Goal: Task Accomplishment & Management: Manage account settings

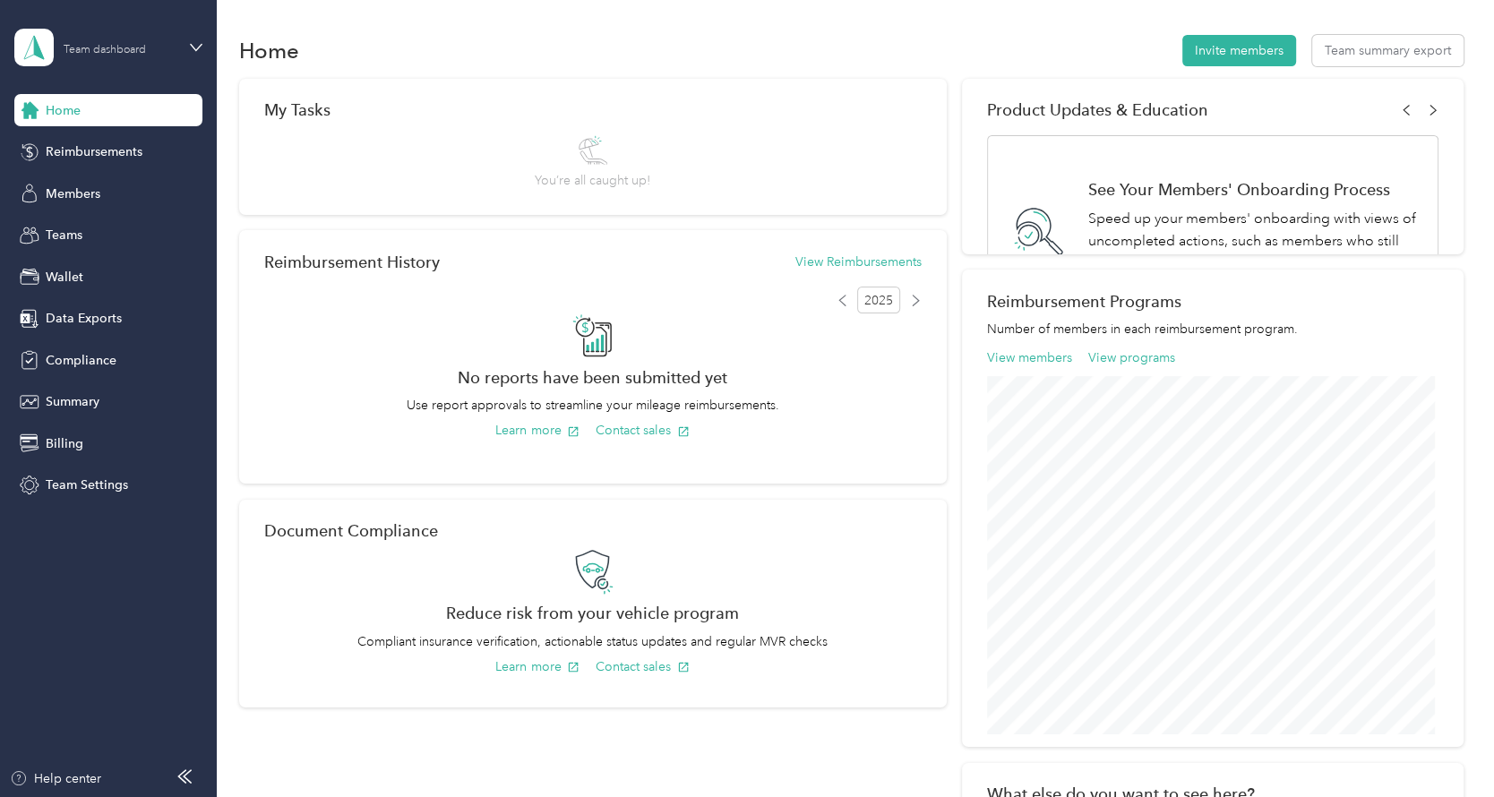
click at [110, 48] on div "Team dashboard" at bounding box center [105, 50] width 82 height 11
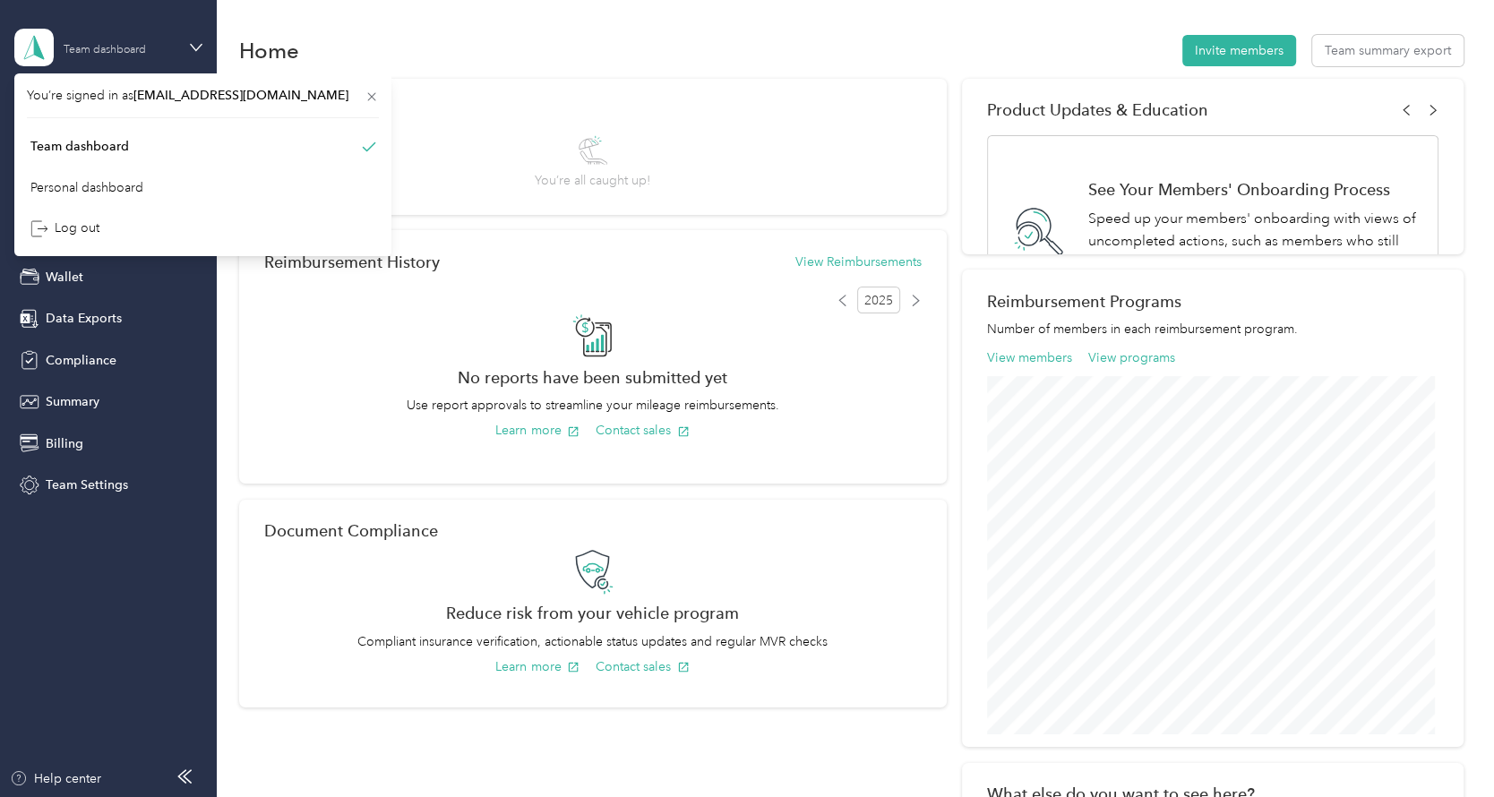
click at [110, 48] on div "Team dashboard" at bounding box center [105, 50] width 82 height 11
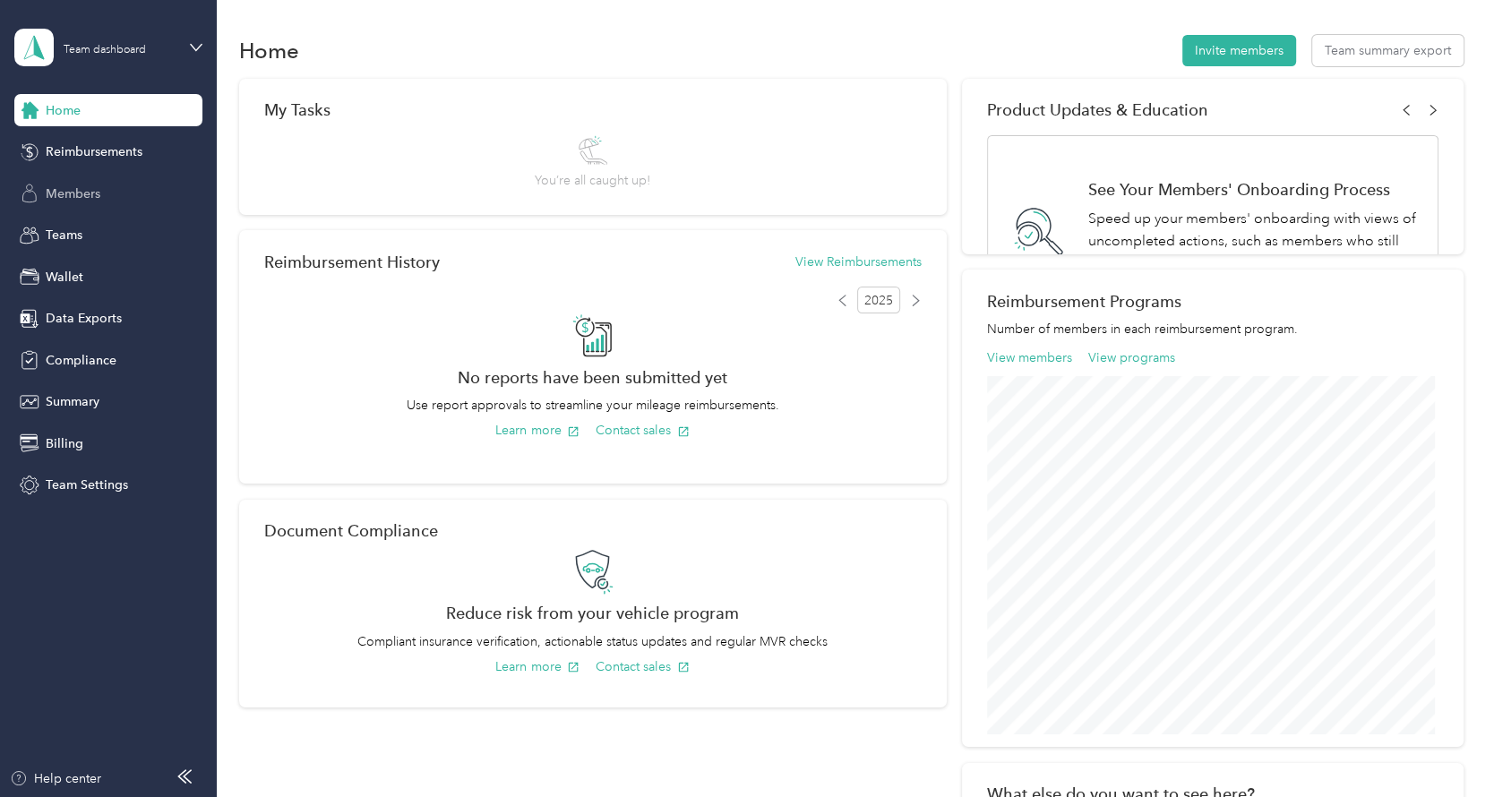
click at [89, 189] on span "Members" at bounding box center [73, 193] width 55 height 19
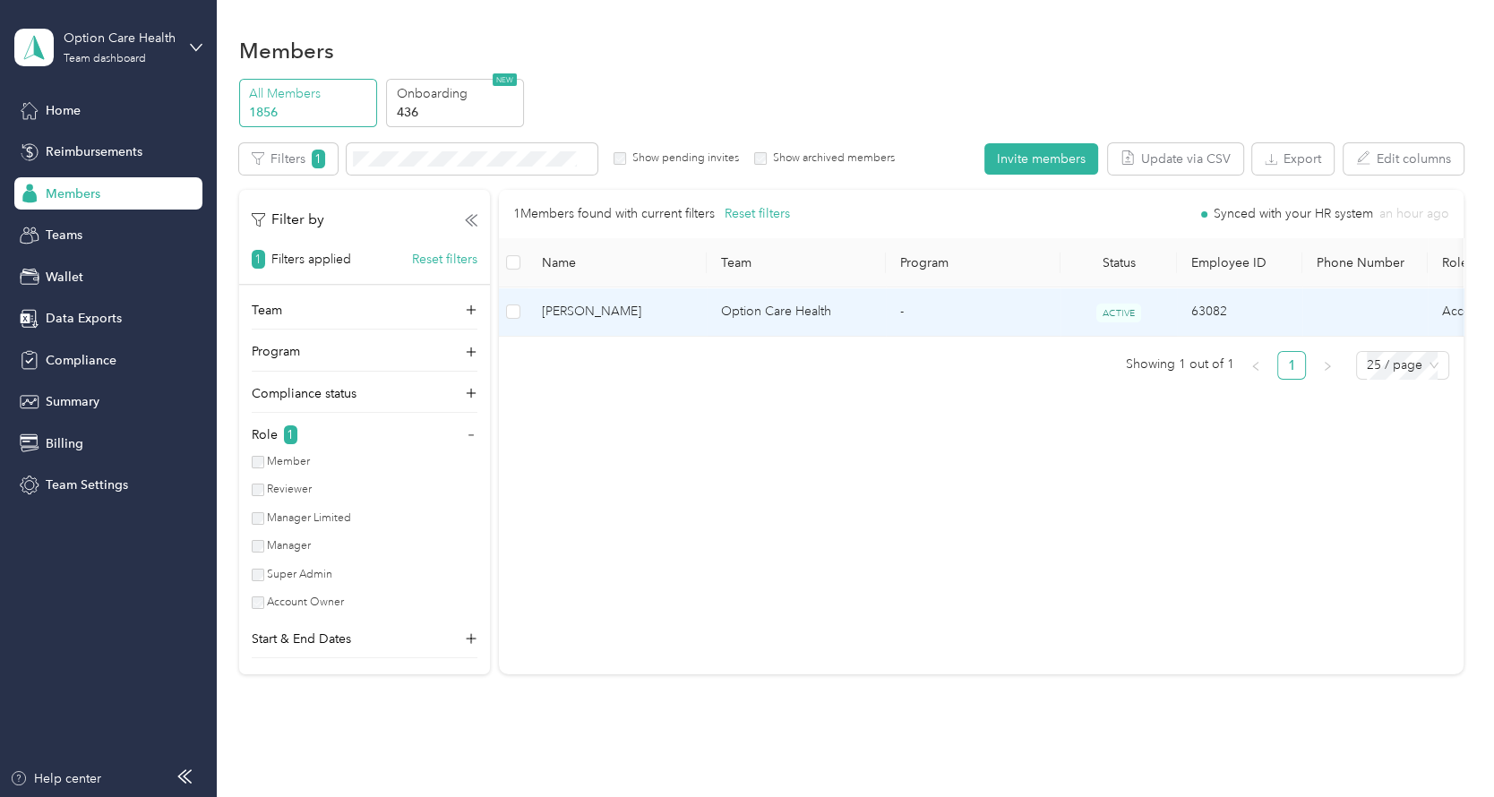
click at [673, 304] on span "[PERSON_NAME]" at bounding box center [617, 312] width 150 height 20
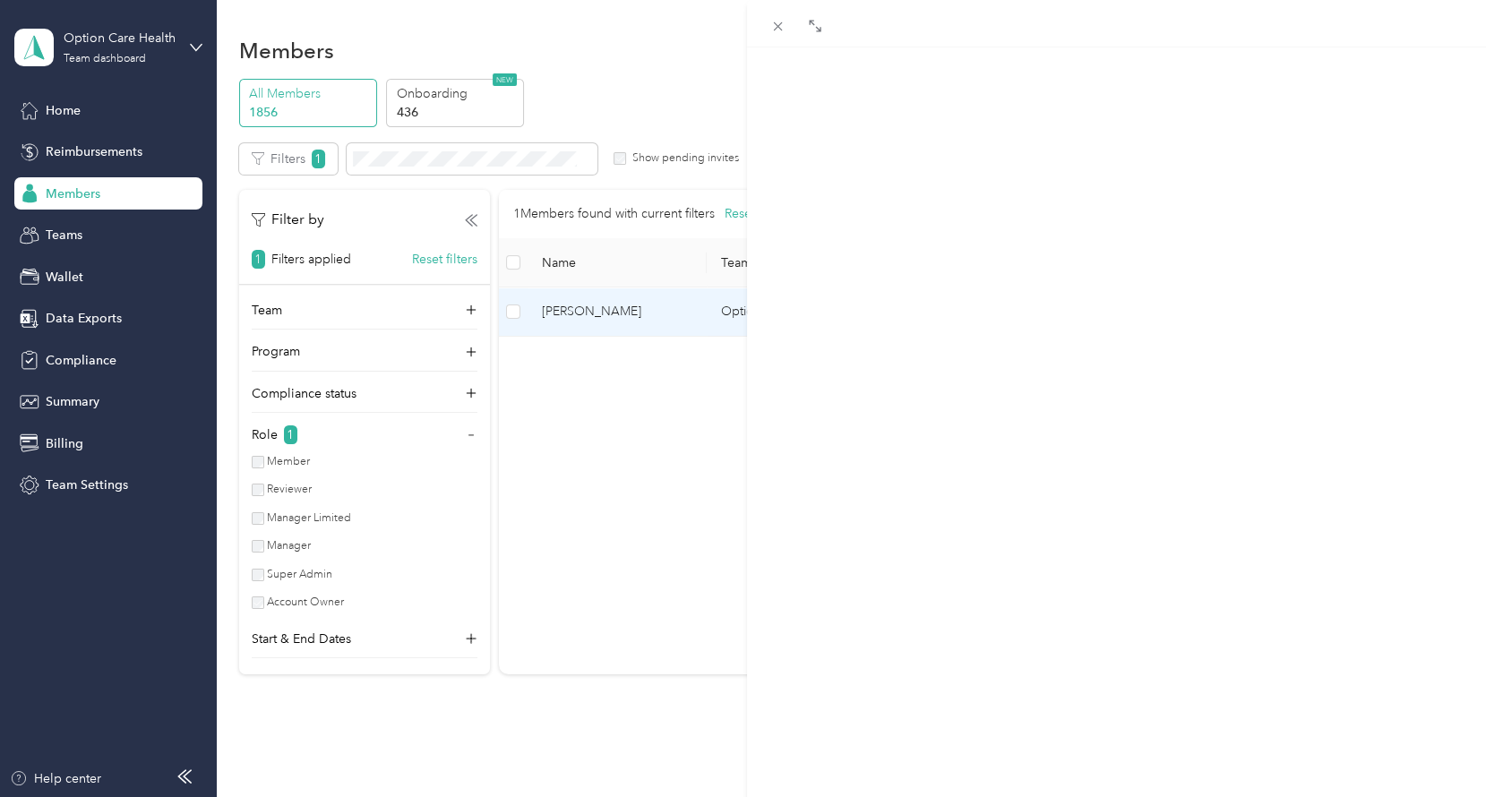
click at [974, 118] on span "Member info" at bounding box center [1007, 115] width 84 height 17
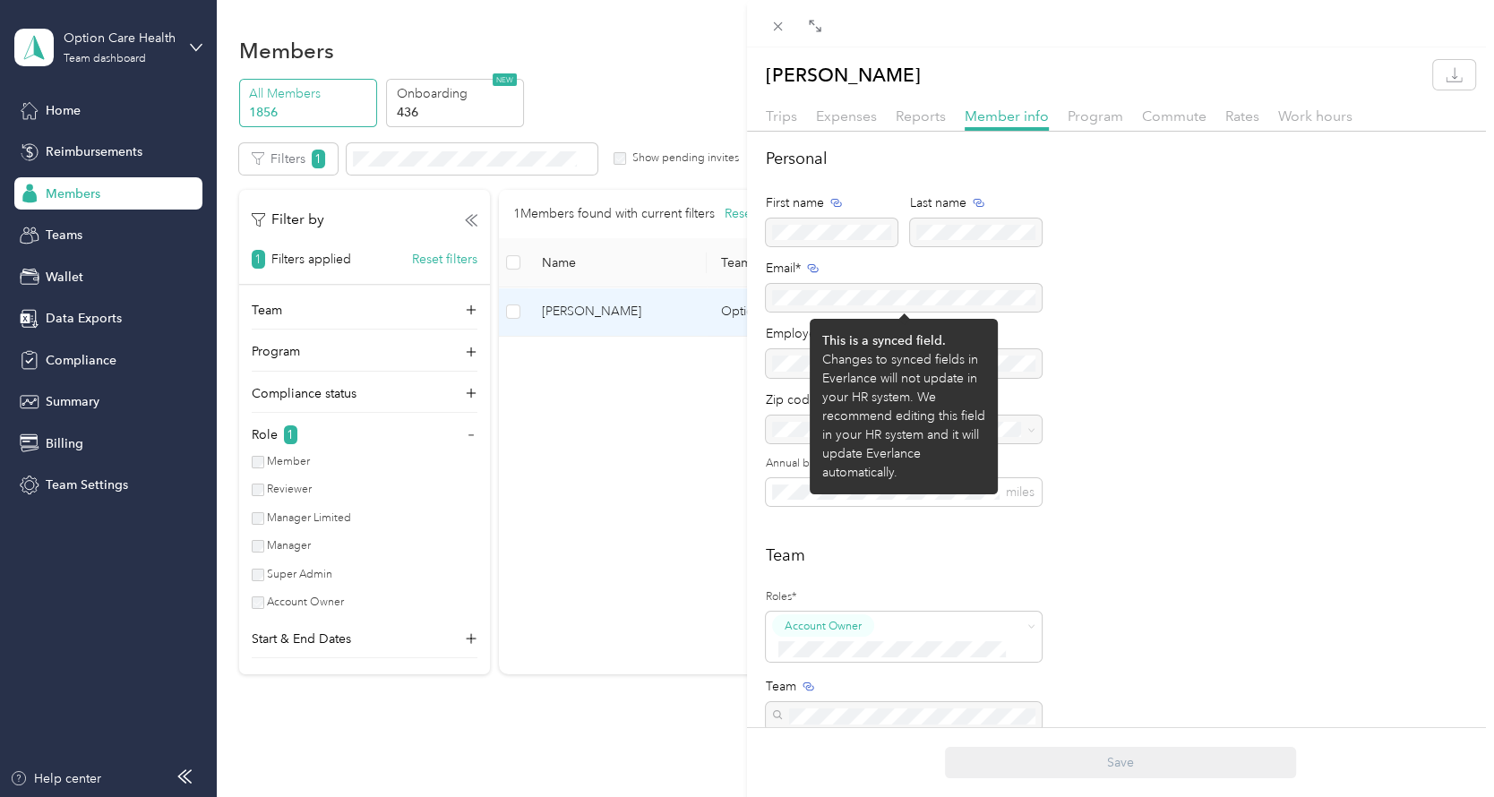
click at [866, 288] on div at bounding box center [904, 298] width 276 height 28
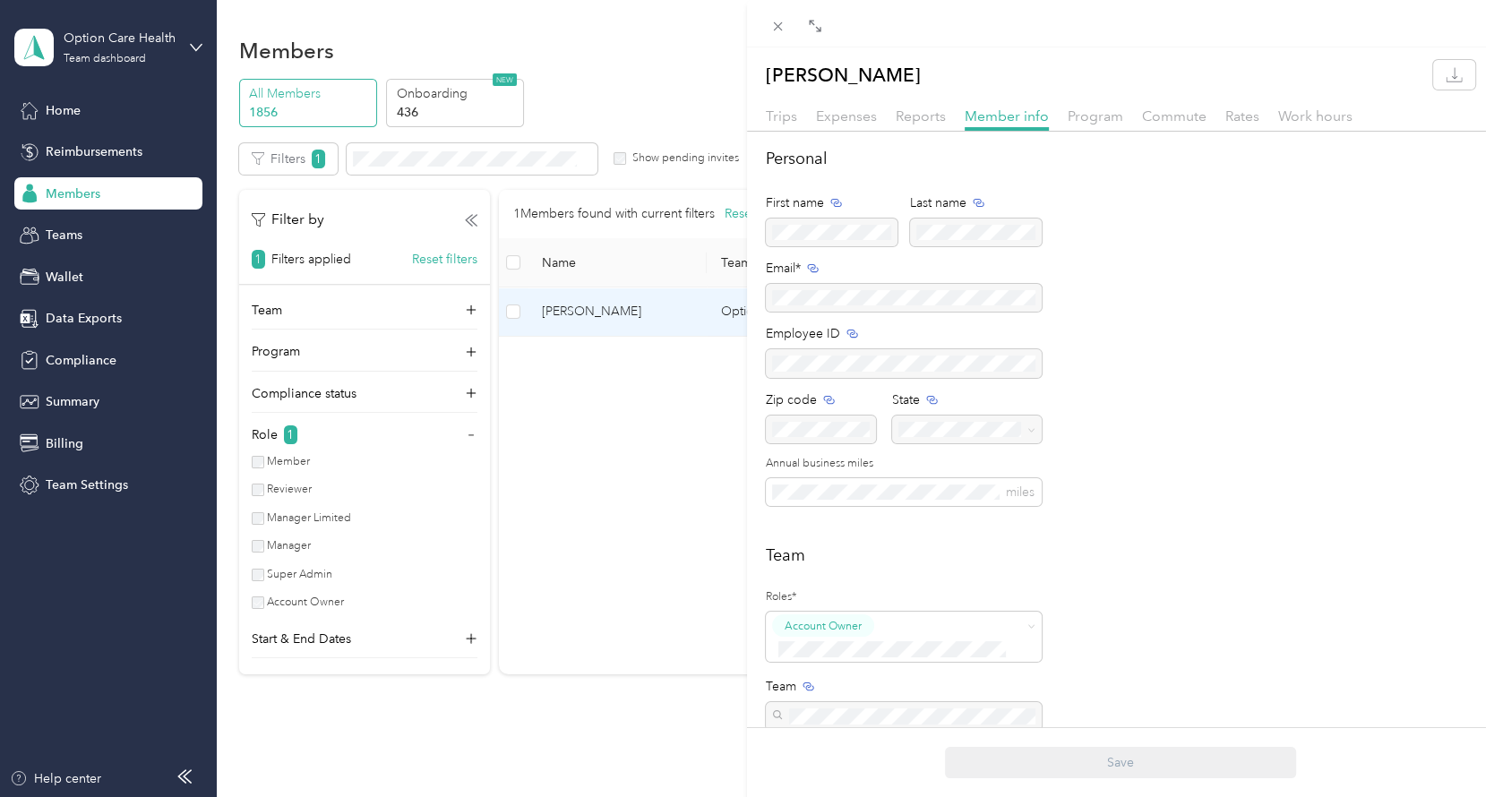
click at [125, 54] on div "[PERSON_NAME] Trips Expenses Reports Member info Program Commute Rates Work hou…" at bounding box center [747, 398] width 1494 height 797
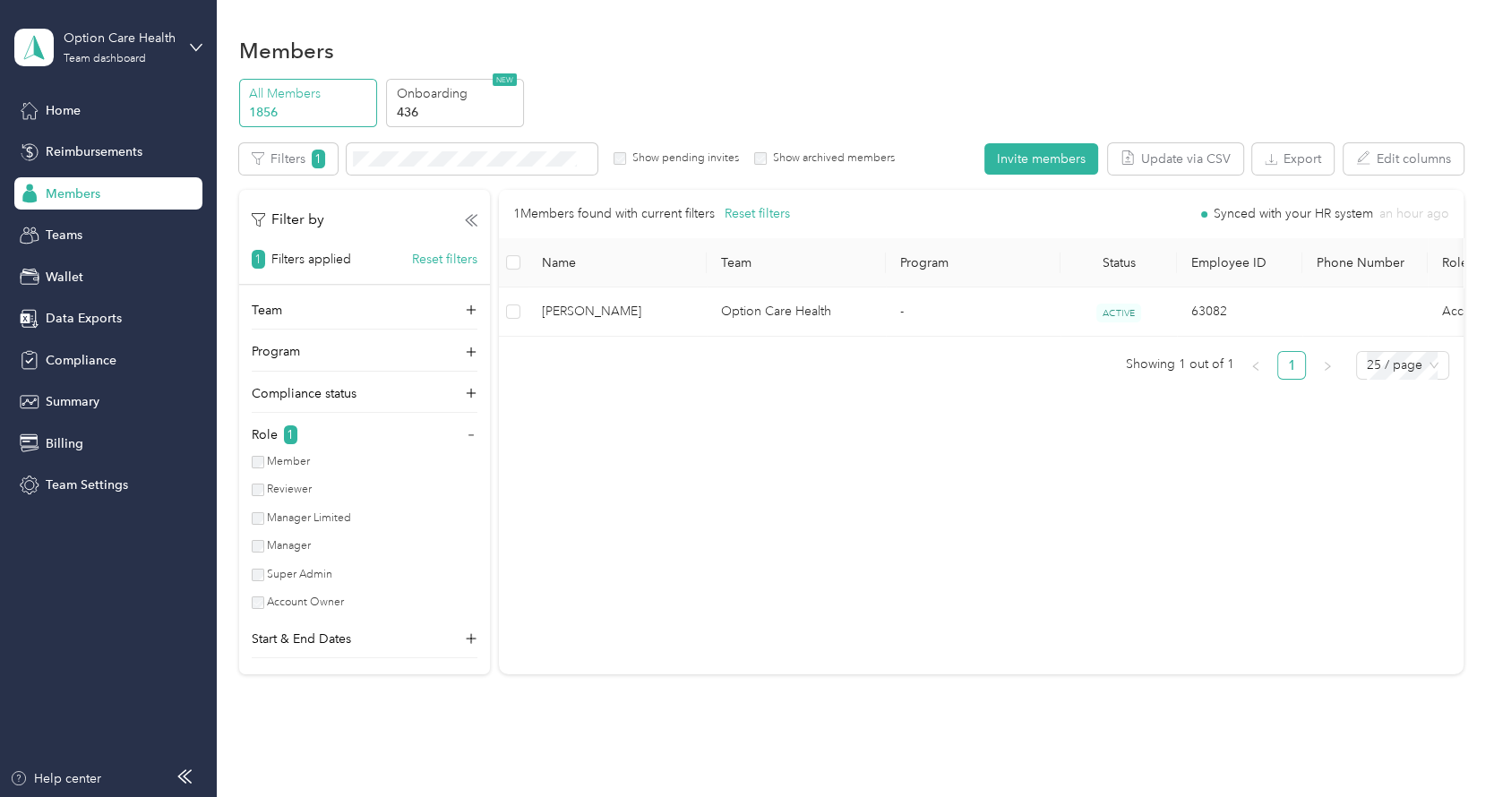
click at [104, 43] on div at bounding box center [747, 398] width 1494 height 797
click at [105, 46] on div "Option Care Health" at bounding box center [120, 38] width 112 height 19
click at [90, 226] on div "Log out" at bounding box center [64, 228] width 69 height 19
